Goal: Entertainment & Leisure: Consume media (video, audio)

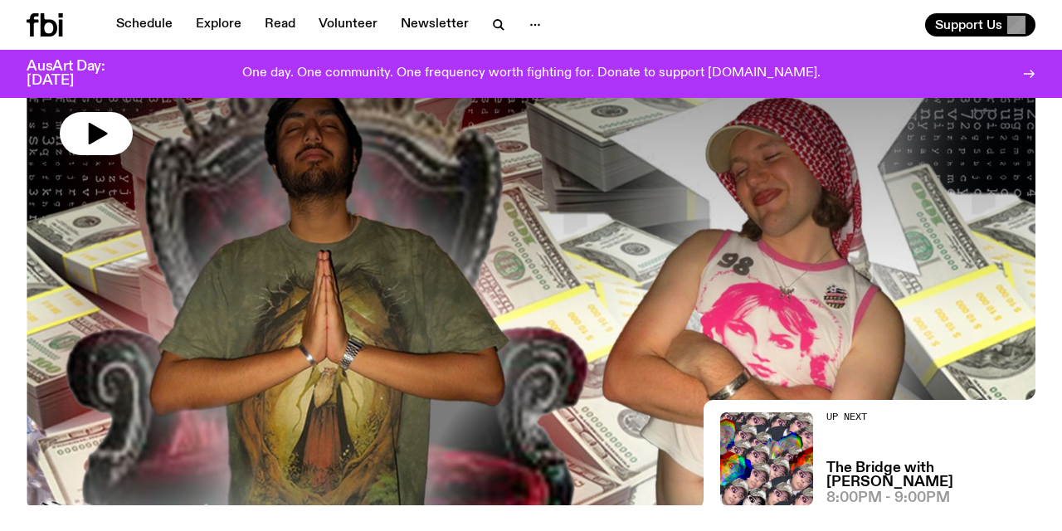
scroll to position [212, 0]
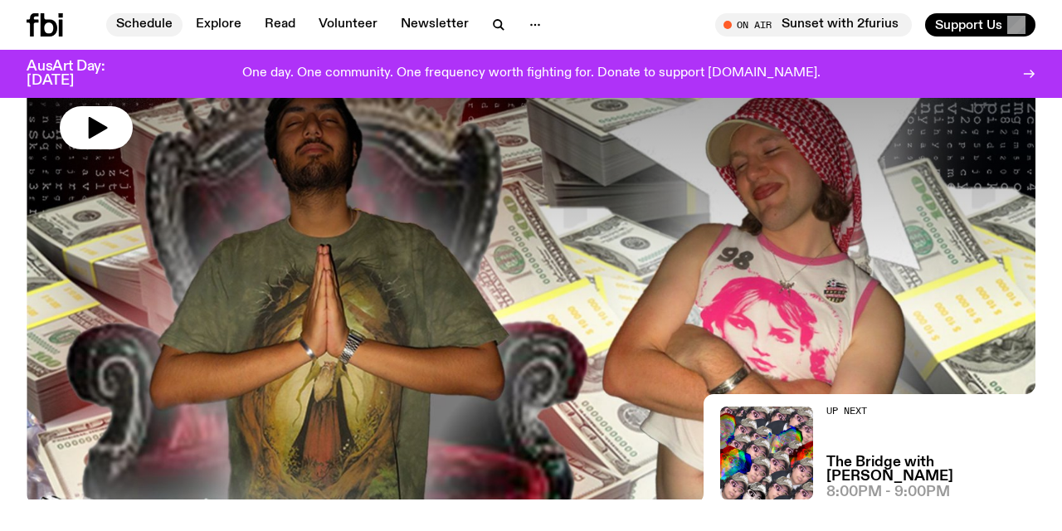
click at [149, 20] on link "Schedule" at bounding box center [144, 24] width 76 height 23
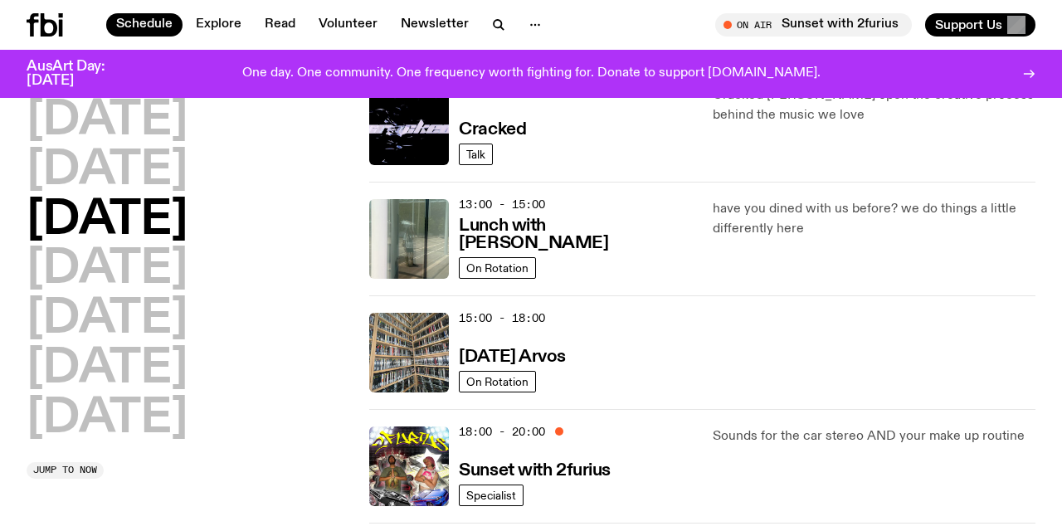
scroll to position [421, 0]
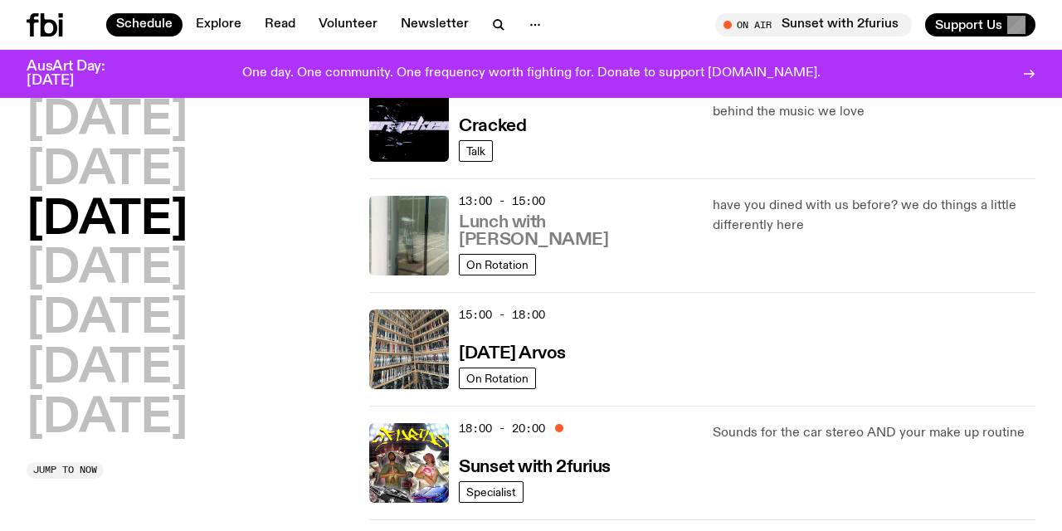
click at [582, 235] on h3 "Lunch with [PERSON_NAME]" at bounding box center [575, 231] width 233 height 35
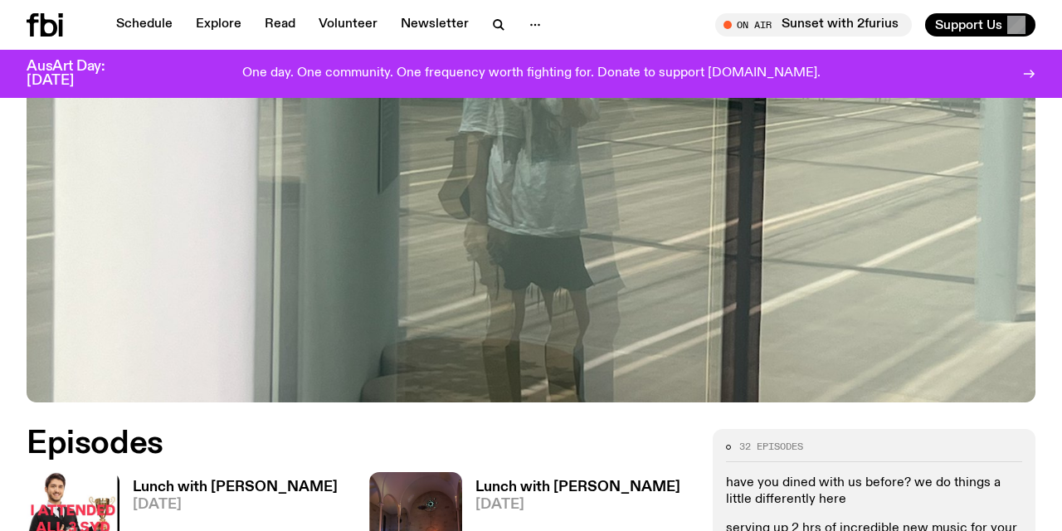
scroll to position [532, 0]
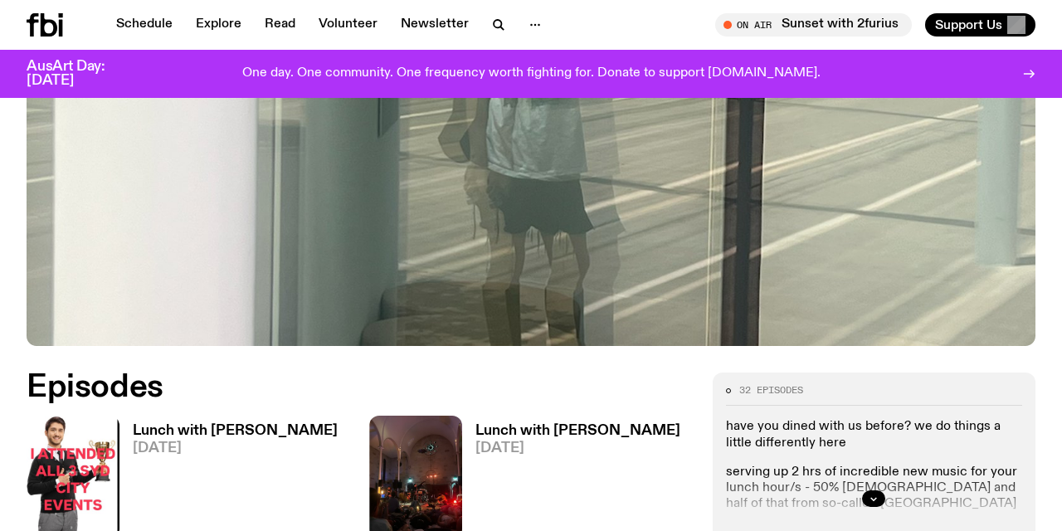
click at [236, 424] on h3 "Lunch with [PERSON_NAME]" at bounding box center [235, 431] width 205 height 14
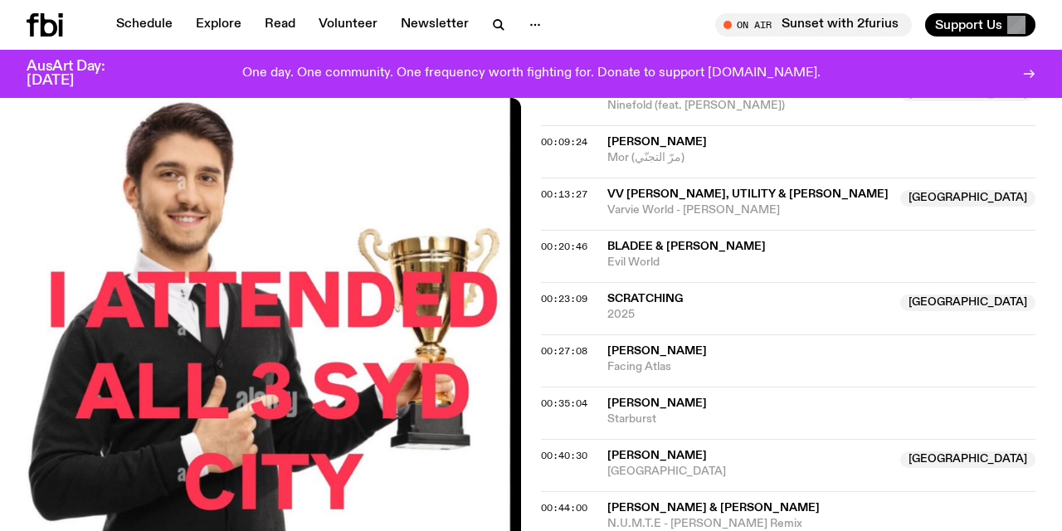
scroll to position [825, 0]
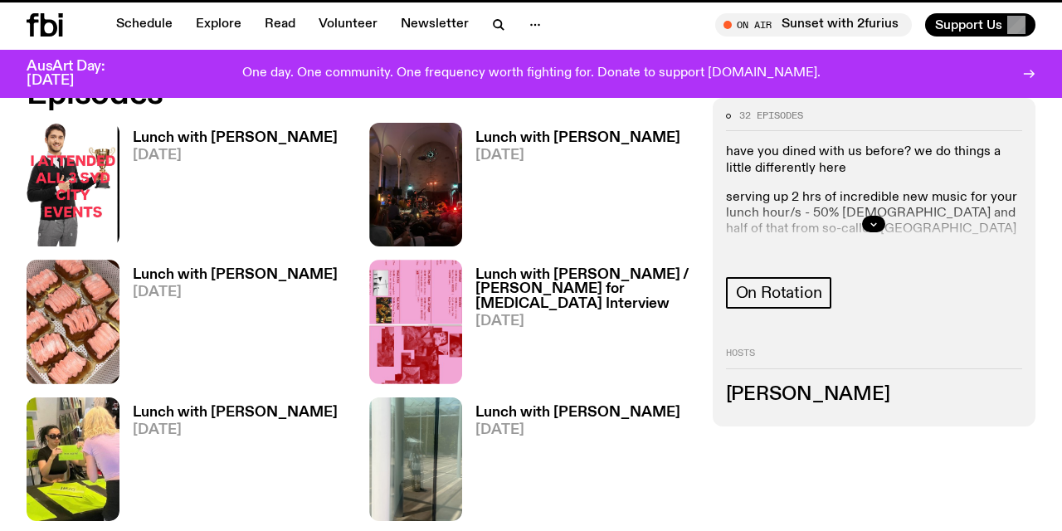
scroll to position [532, 0]
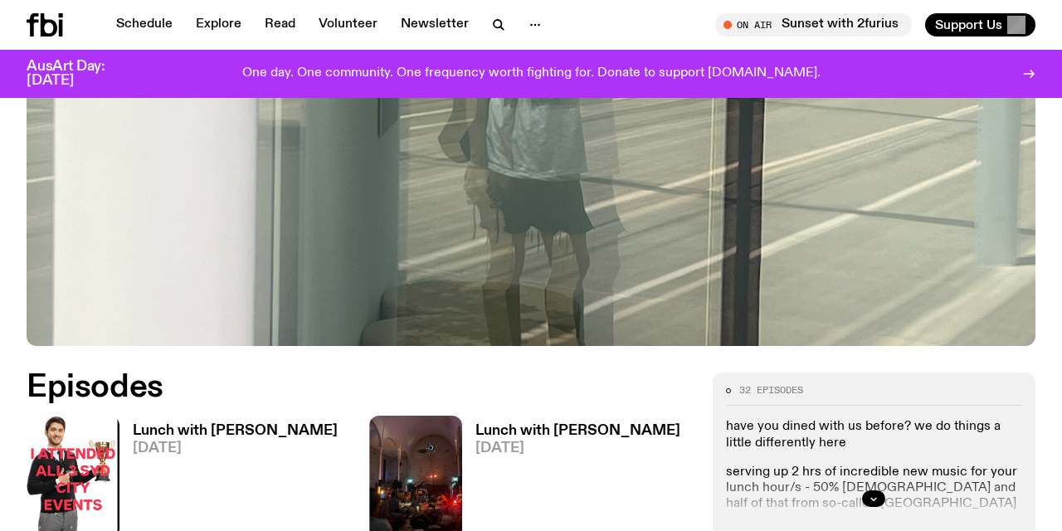
click at [527, 424] on h3 "Lunch with [PERSON_NAME]" at bounding box center [577, 431] width 205 height 14
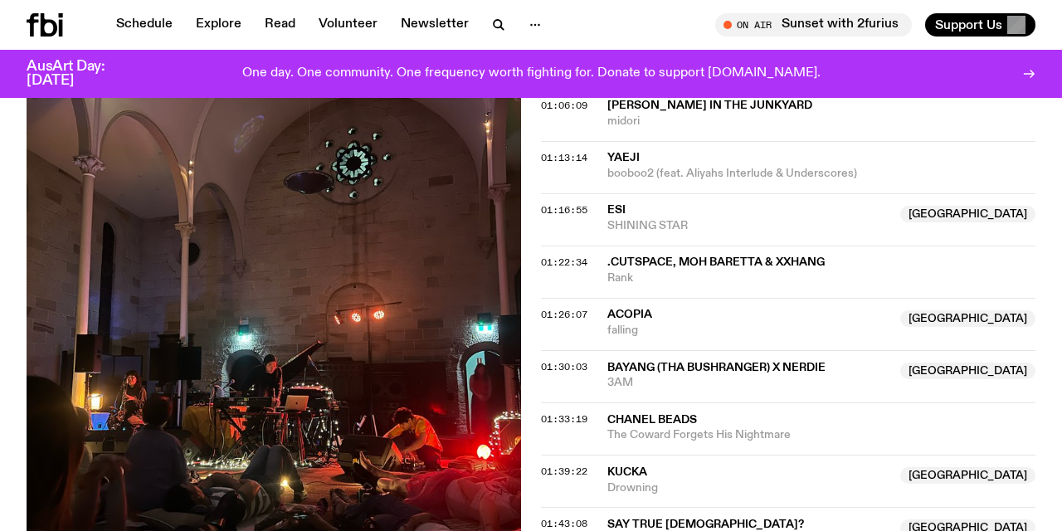
scroll to position [1492, 0]
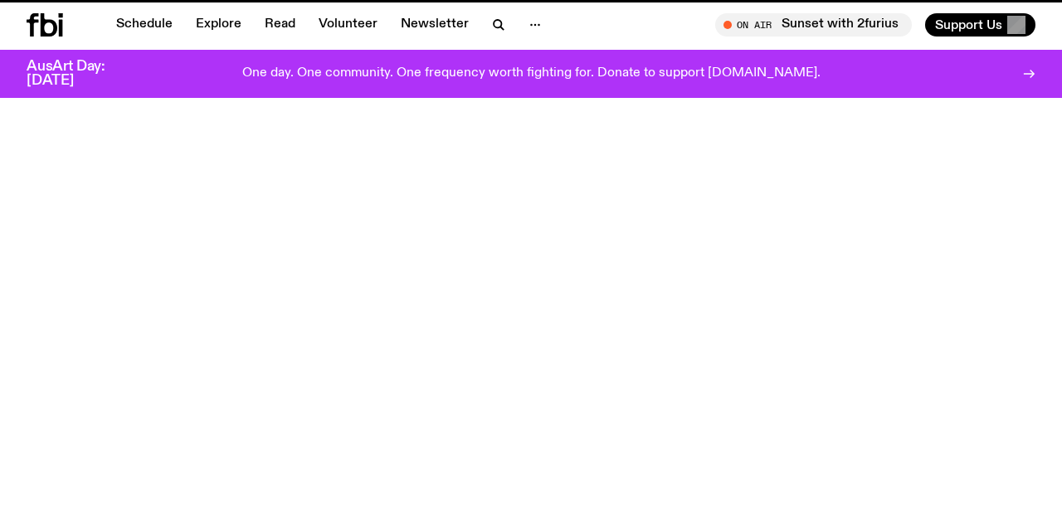
scroll to position [532, 0]
